Goal: Information Seeking & Learning: Learn about a topic

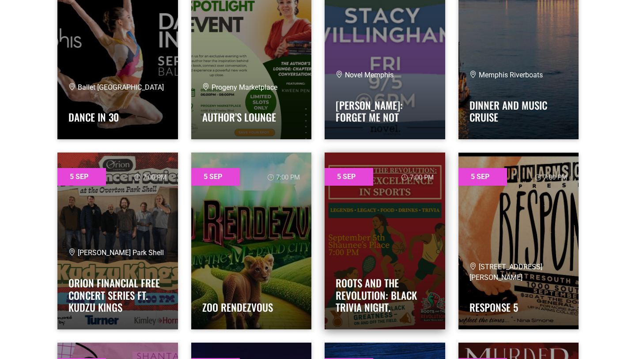
scroll to position [1341, 0]
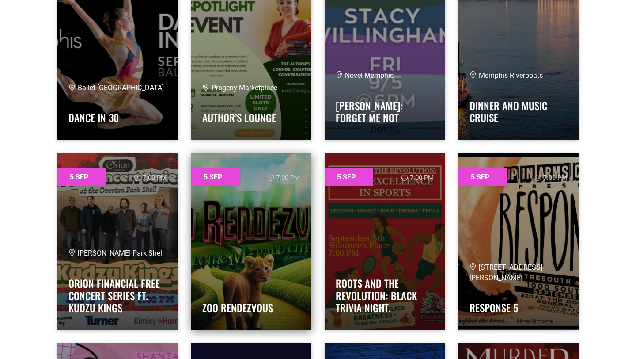
click at [233, 283] on div "Zoo Rendezvous" at bounding box center [251, 300] width 99 height 35
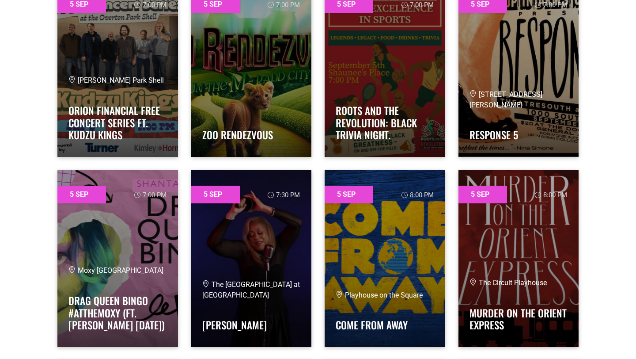
scroll to position [1510, 0]
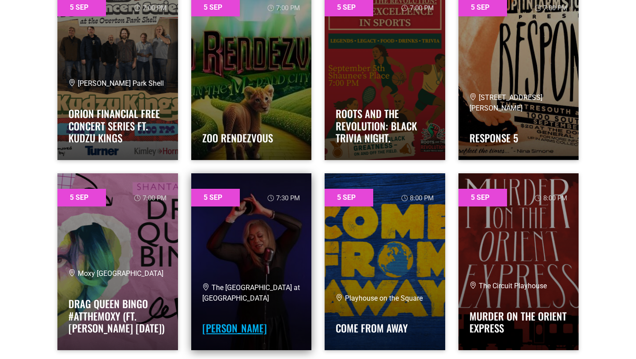
click at [213, 330] on link "Deborah Swiney" at bounding box center [234, 327] width 64 height 15
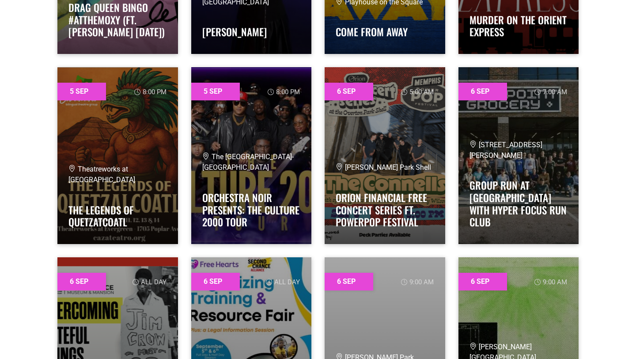
scroll to position [1805, 0]
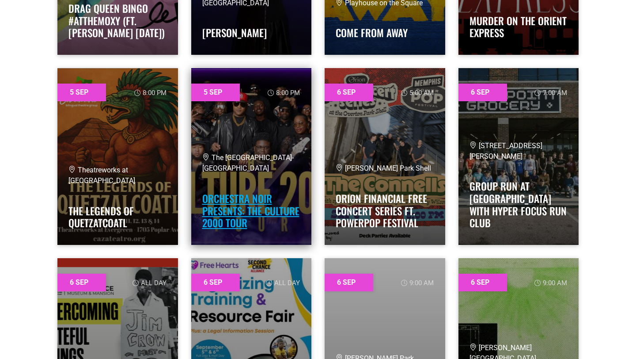
click at [223, 219] on link "Orchestra Noir Presents: The Culture 2000 Tour" at bounding box center [250, 210] width 97 height 39
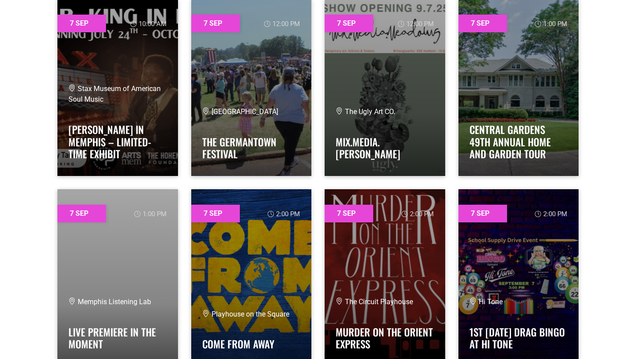
scroll to position [4533, 0]
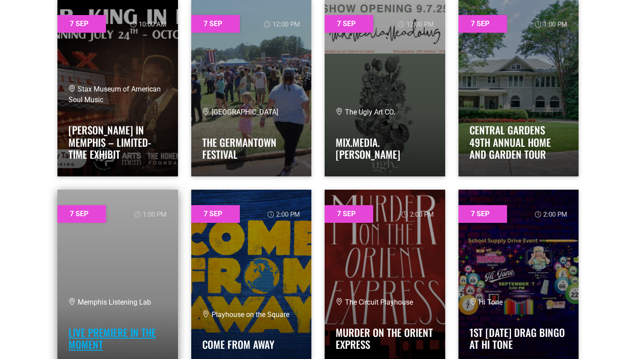
click at [91, 335] on link "Live Premiere In the Moment" at bounding box center [111, 338] width 87 height 27
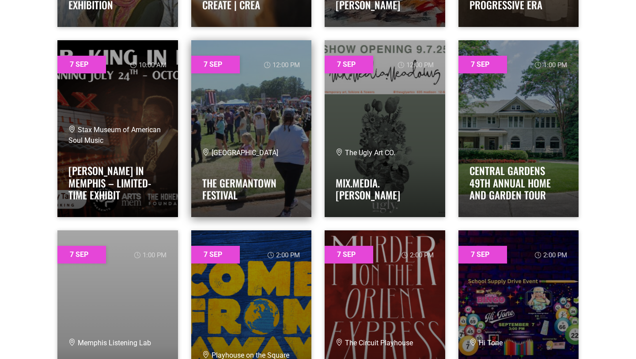
scroll to position [4502, 0]
